Goal: Task Accomplishment & Management: Use online tool/utility

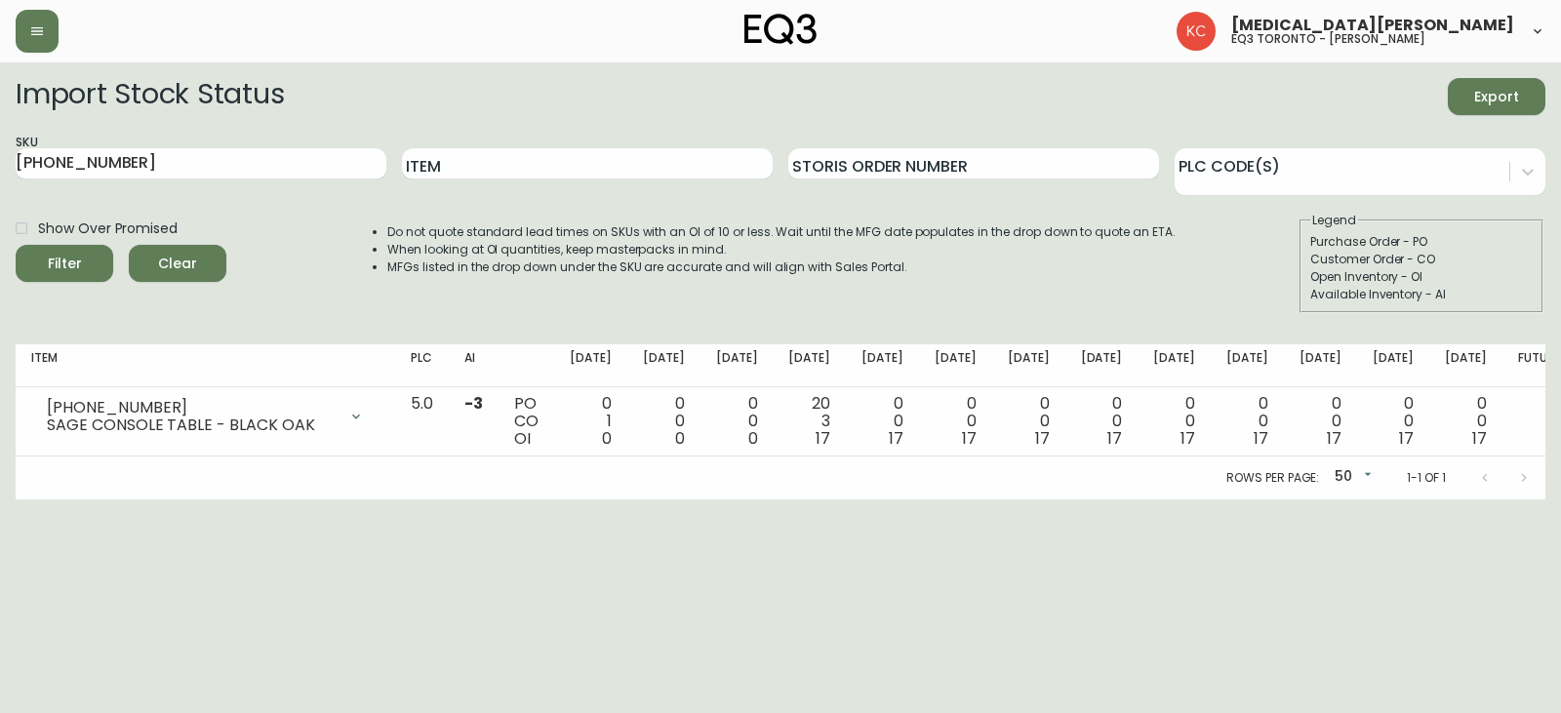
click at [32, 64] on main "Import Stock Status Export SKU [PHONE_NUMBER] Item Storis Order Number PLC Code…" at bounding box center [780, 280] width 1561 height 437
click at [29, 32] on icon "button" at bounding box center [37, 31] width 16 height 16
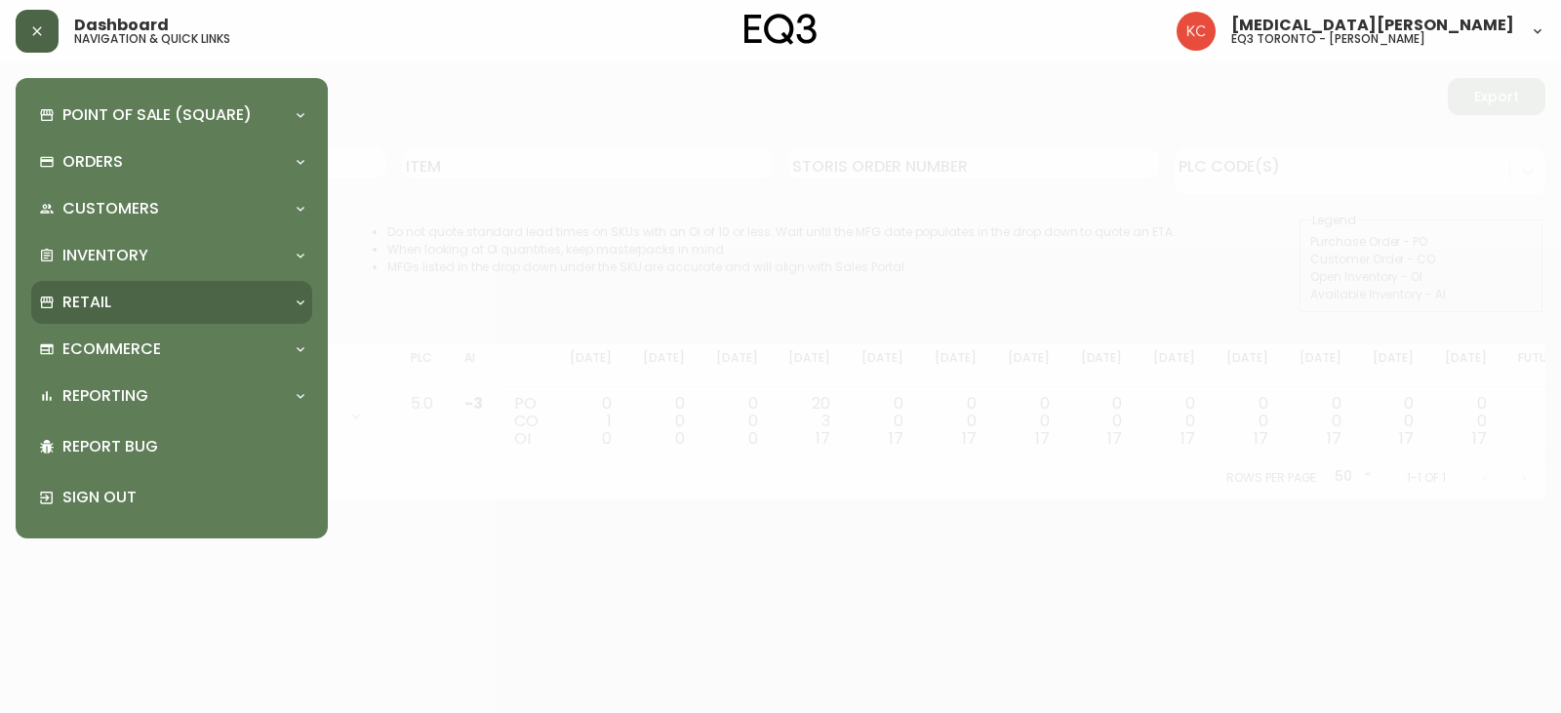
click at [126, 289] on div "Retail" at bounding box center [171, 302] width 281 height 43
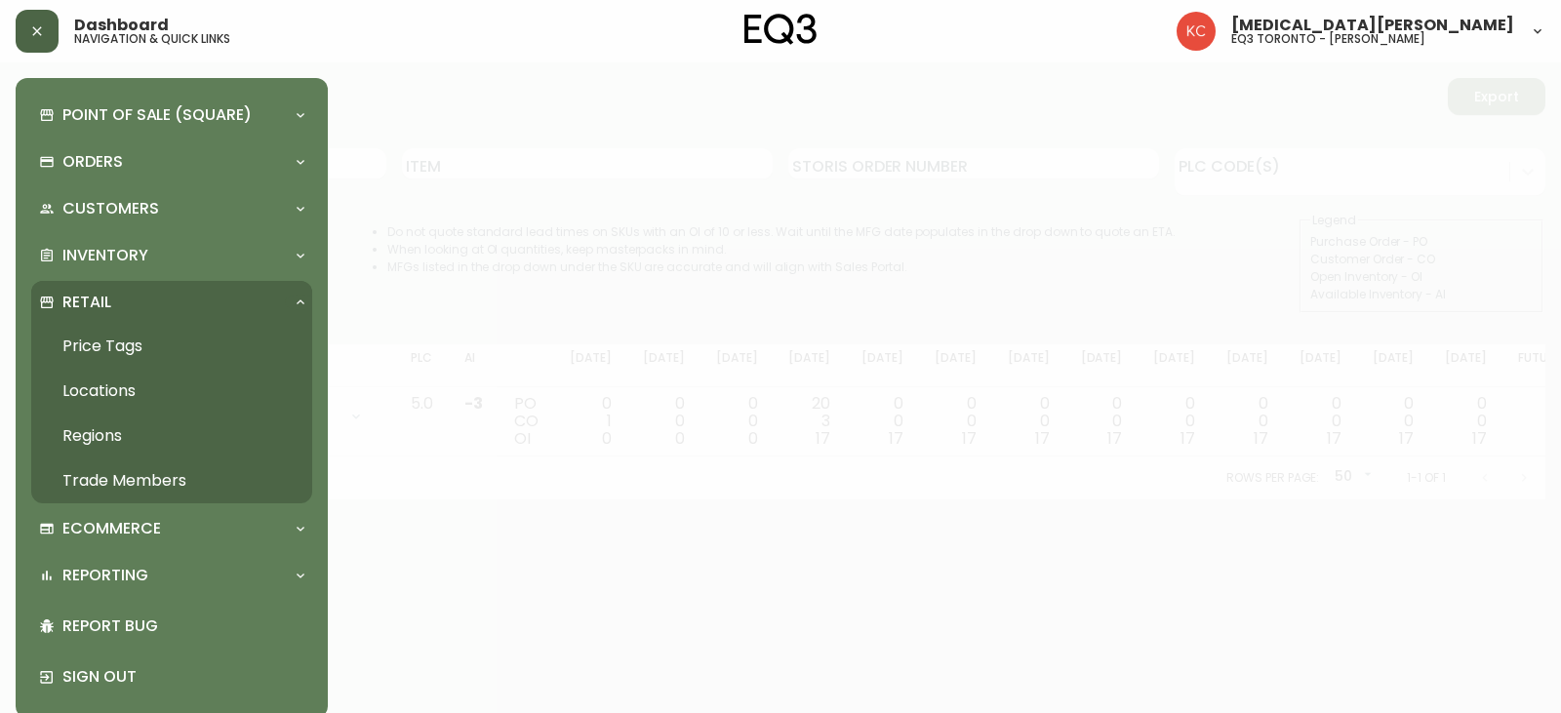
click at [110, 352] on link "Price Tags" at bounding box center [171, 346] width 281 height 45
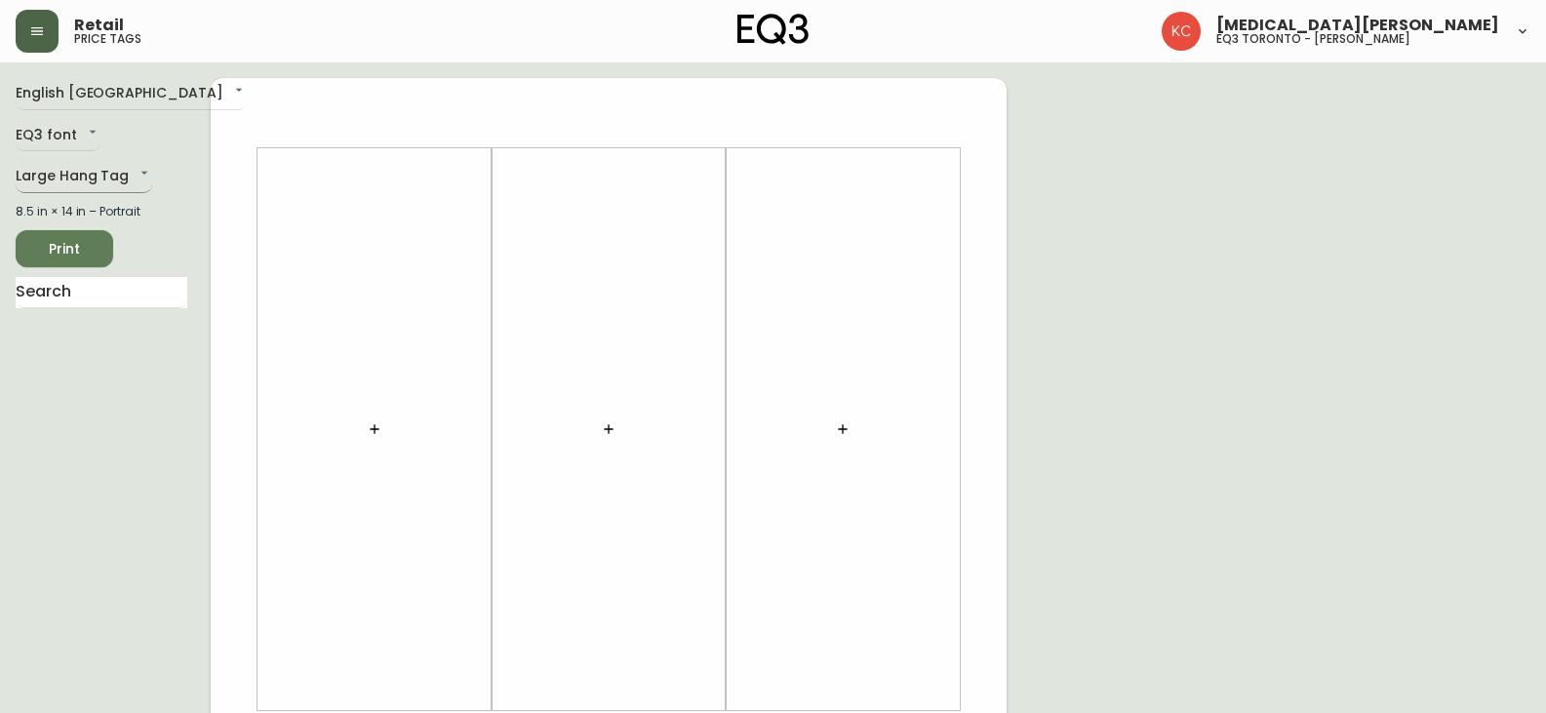
click at [98, 180] on body "Retail price tags [MEDICAL_DATA][PERSON_NAME] eq3 [GEOGRAPHIC_DATA] - [PERSON_N…" at bounding box center [773, 694] width 1546 height 1389
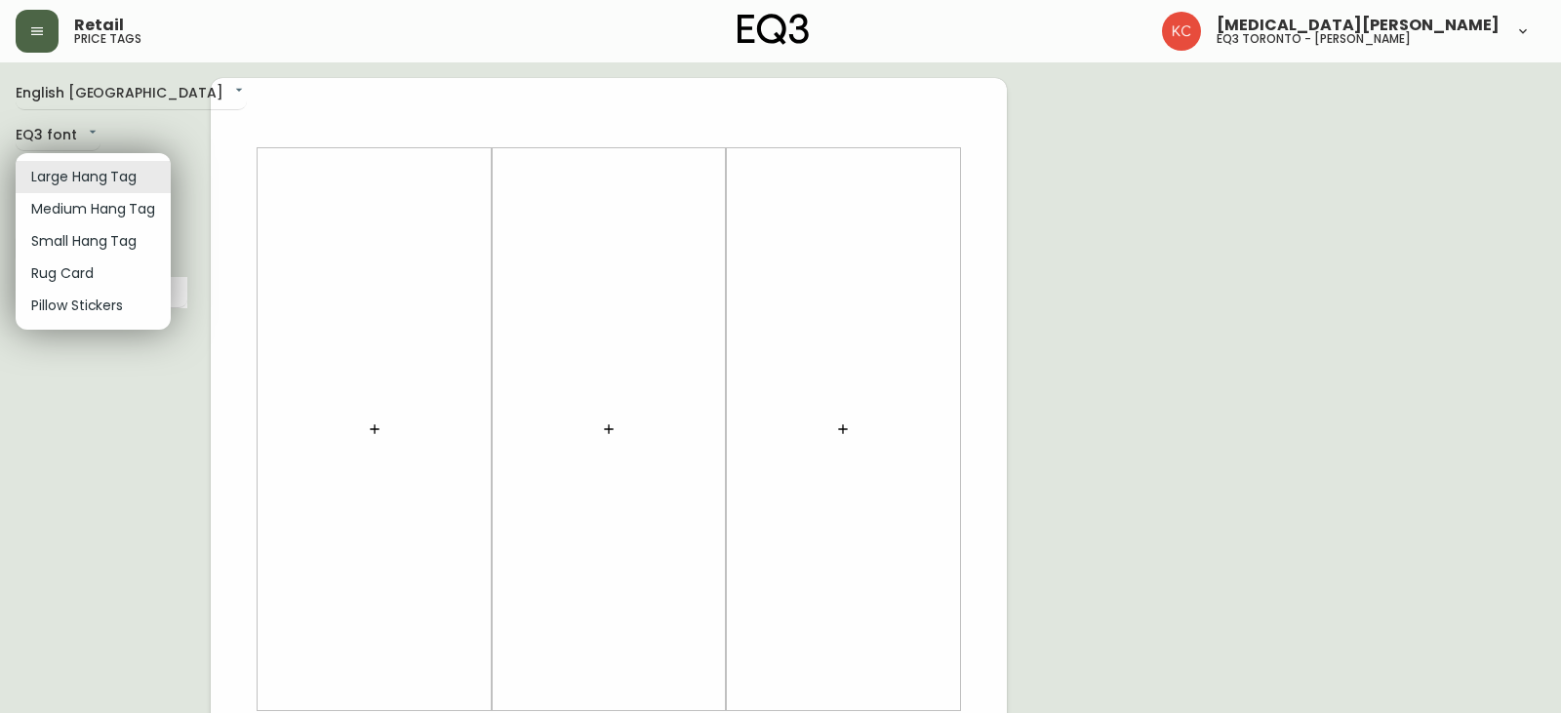
click at [84, 234] on li "Small Hang Tag" at bounding box center [93, 241] width 155 height 32
type input "small"
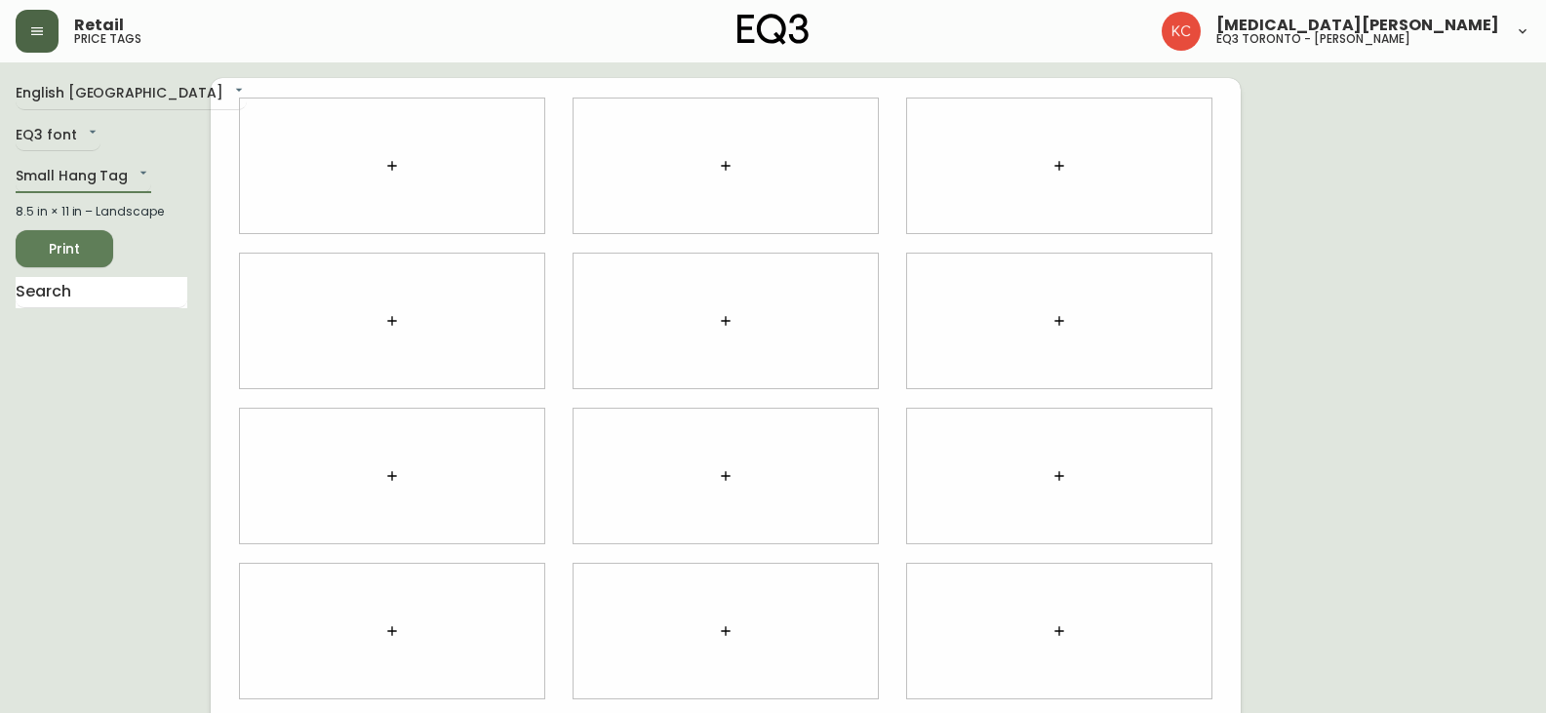
click at [731, 478] on icon "button" at bounding box center [726, 476] width 16 height 16
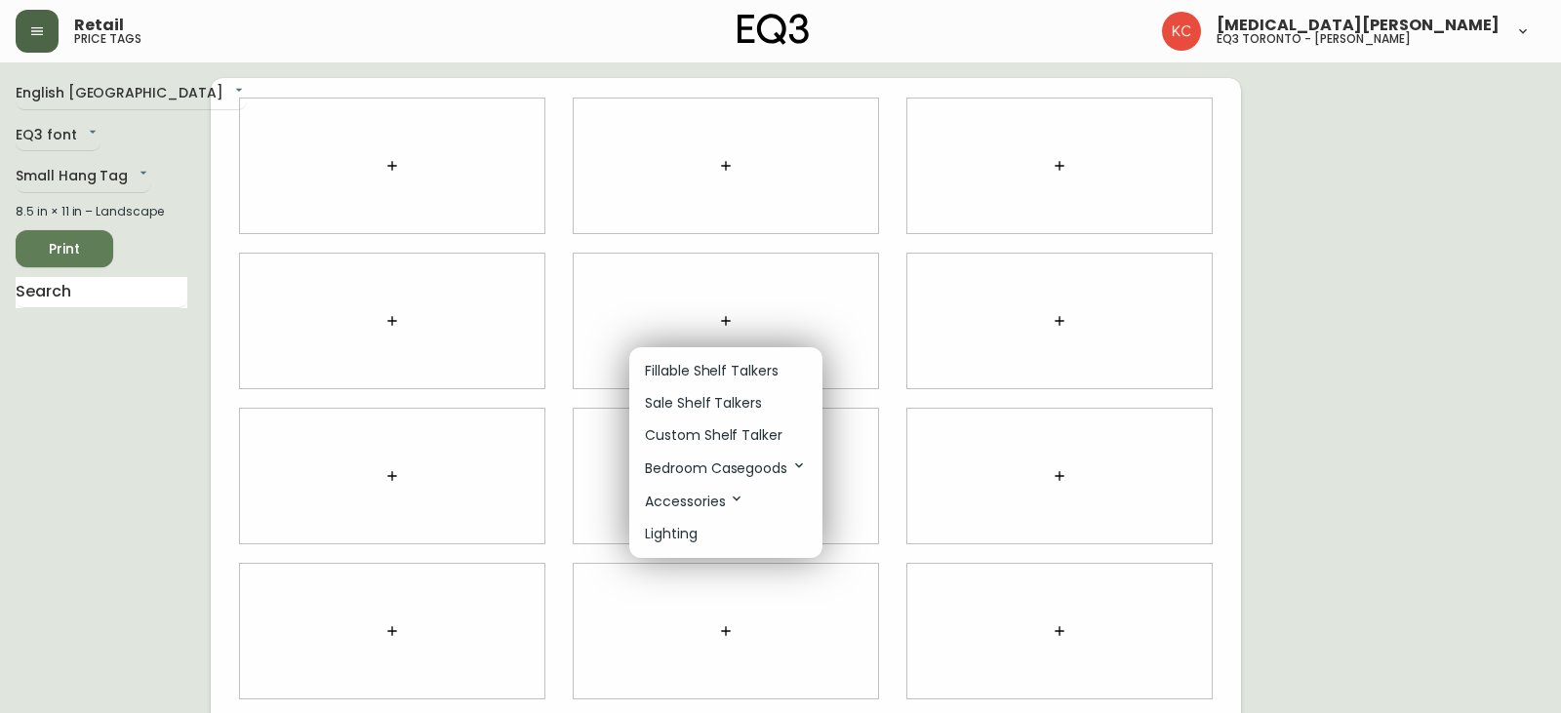
click at [707, 343] on div at bounding box center [780, 356] width 1561 height 713
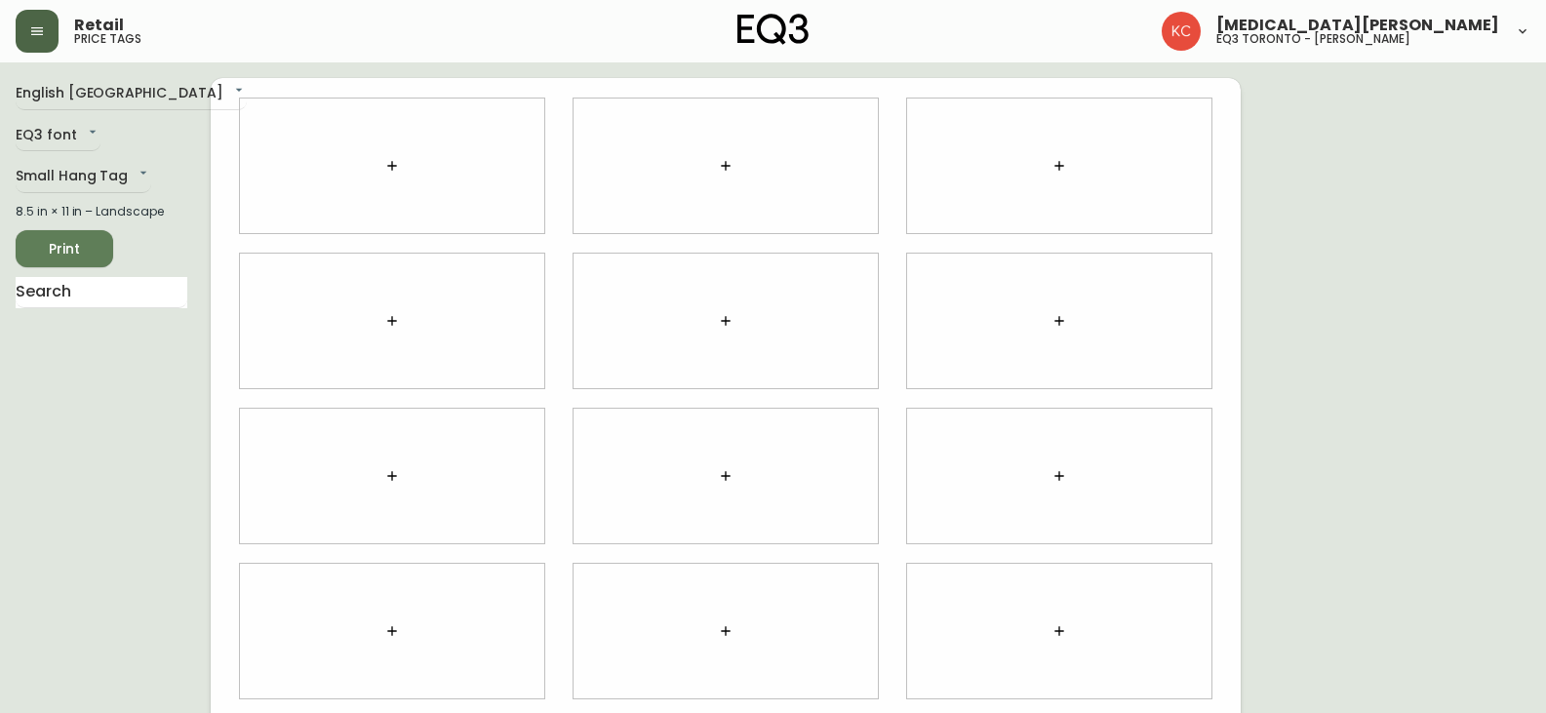
click at [722, 500] on div at bounding box center [726, 476] width 304 height 135
click at [722, 477] on icon "button" at bounding box center [726, 476] width 16 height 16
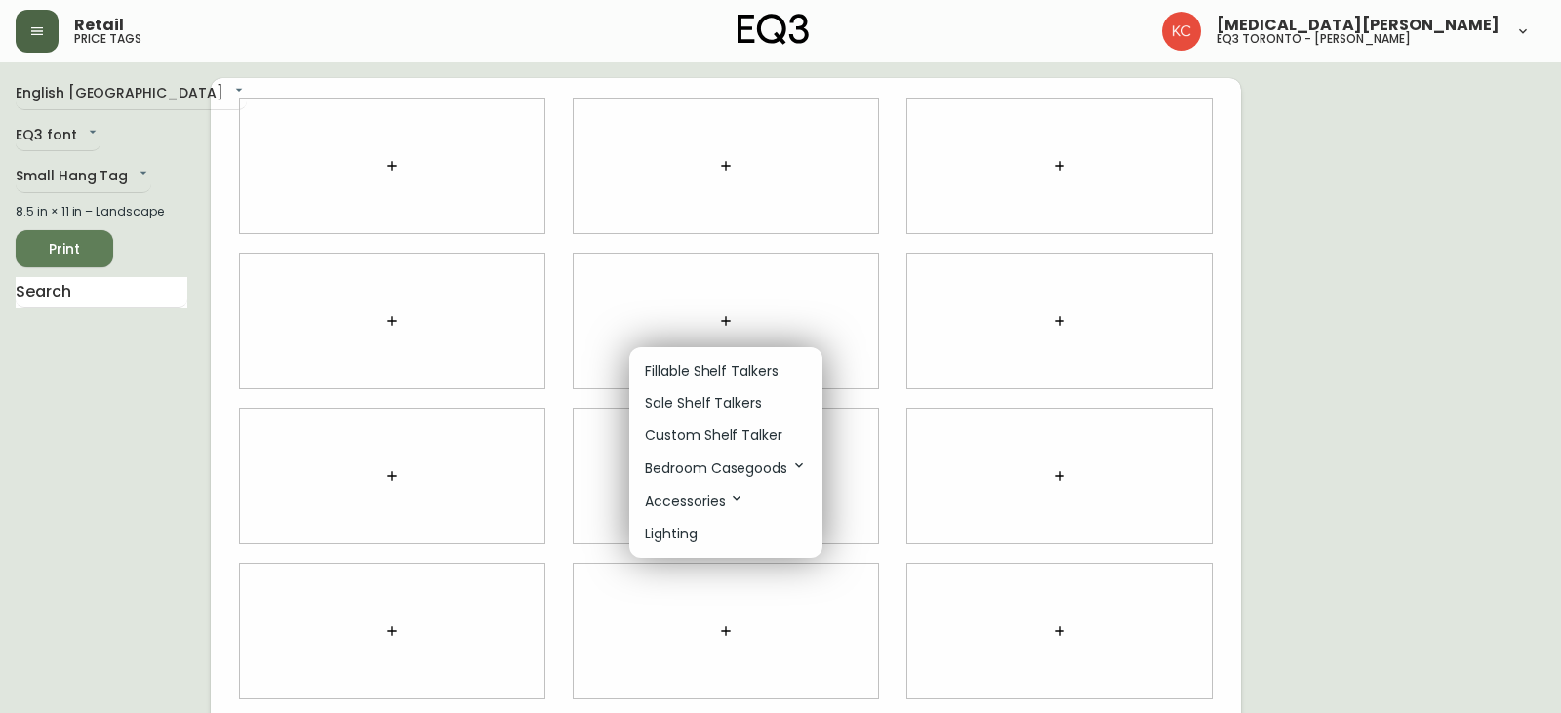
click at [722, 378] on p "Fillable Shelf Talkers" at bounding box center [712, 371] width 134 height 20
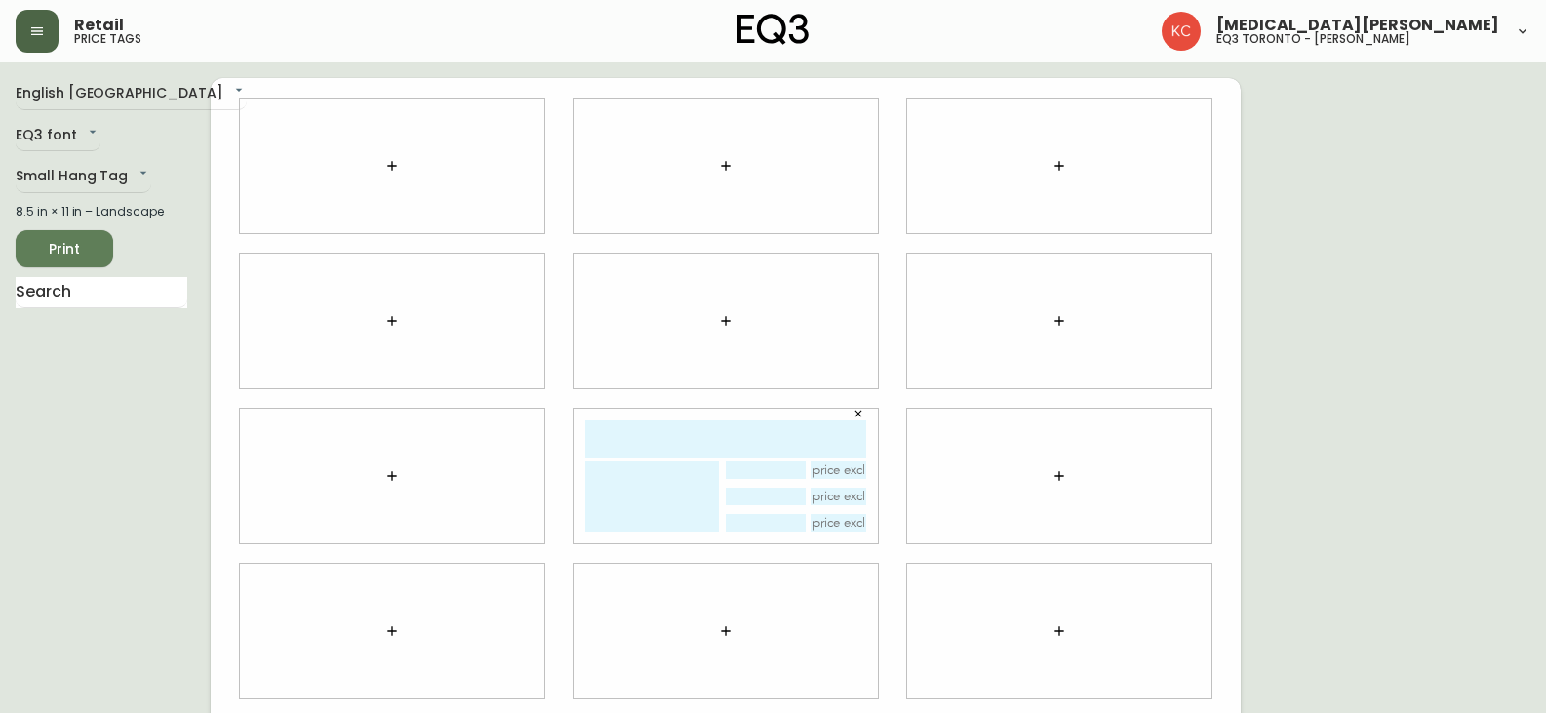
click at [785, 444] on input "text" at bounding box center [725, 439] width 281 height 38
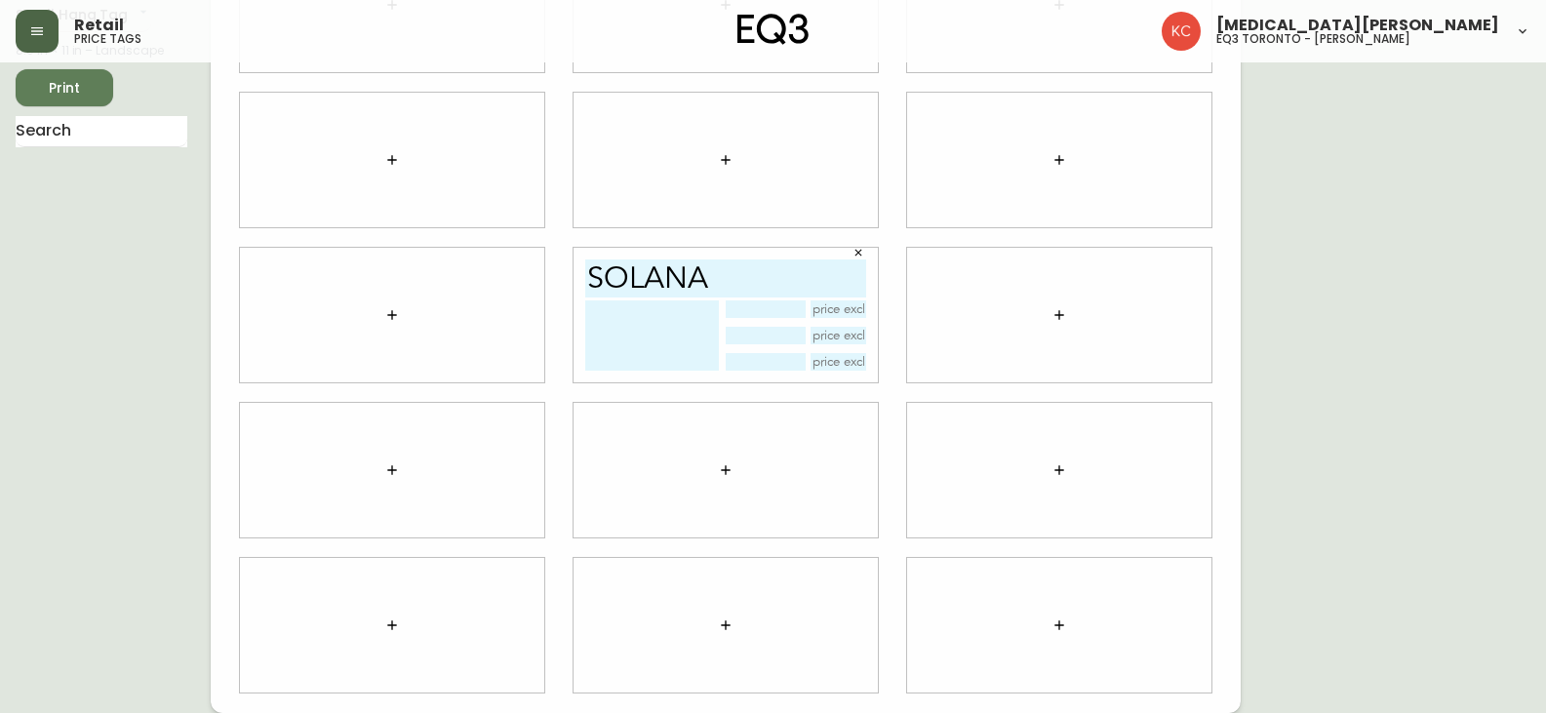
type input "SOLANA"
click at [84, 101] on button "Print" at bounding box center [65, 87] width 98 height 37
click at [1491, 240] on div "English [GEOGRAPHIC_DATA] en_CA EQ3 font EQ3 Small Hang Tag small 8.5 in × 11 i…" at bounding box center [773, 315] width 1515 height 796
